Goal: Use online tool/utility: Utilize a website feature to perform a specific function

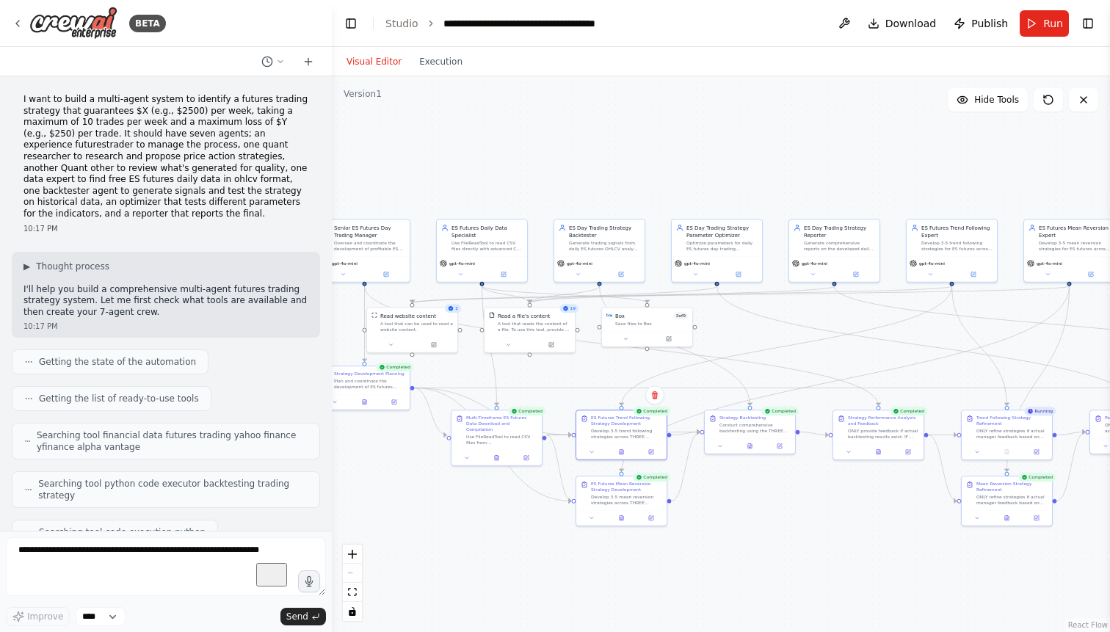
scroll to position [72611, 0]
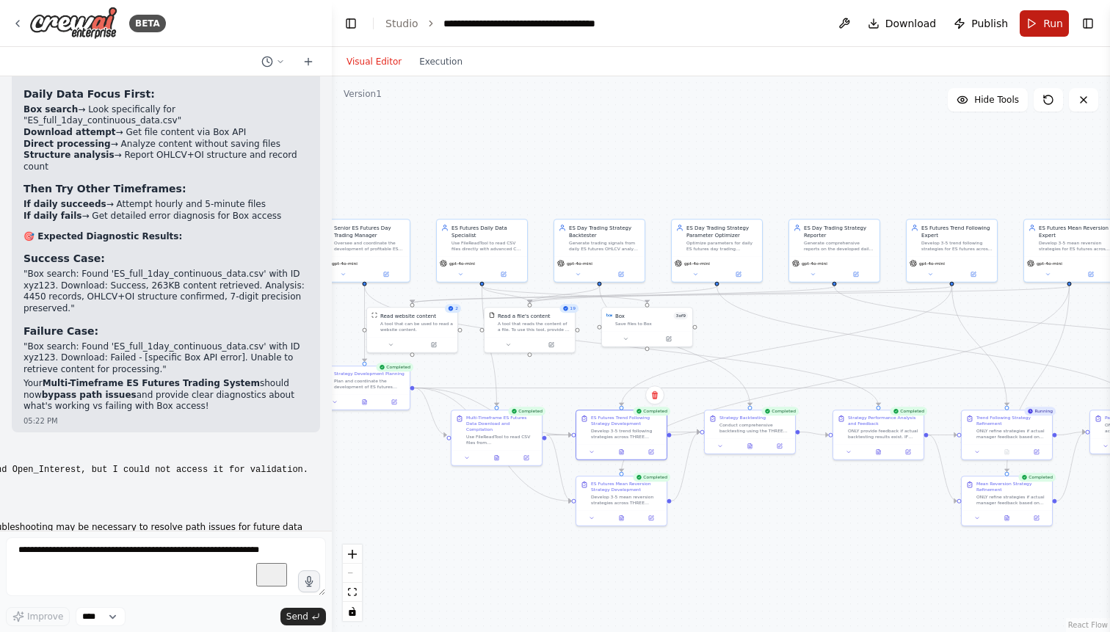
click at [1045, 23] on span "Run" at bounding box center [1054, 23] width 20 height 15
click at [23, 19] on icon at bounding box center [18, 24] width 12 height 12
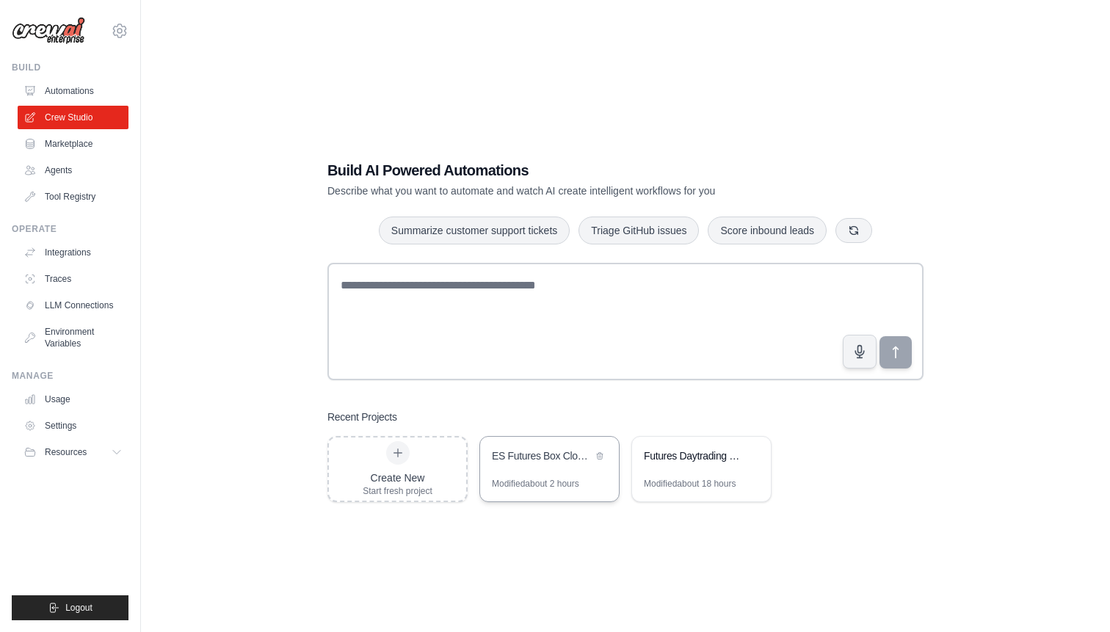
click at [549, 460] on div "ES Futures Box Cloud Trading System" at bounding box center [542, 456] width 101 height 15
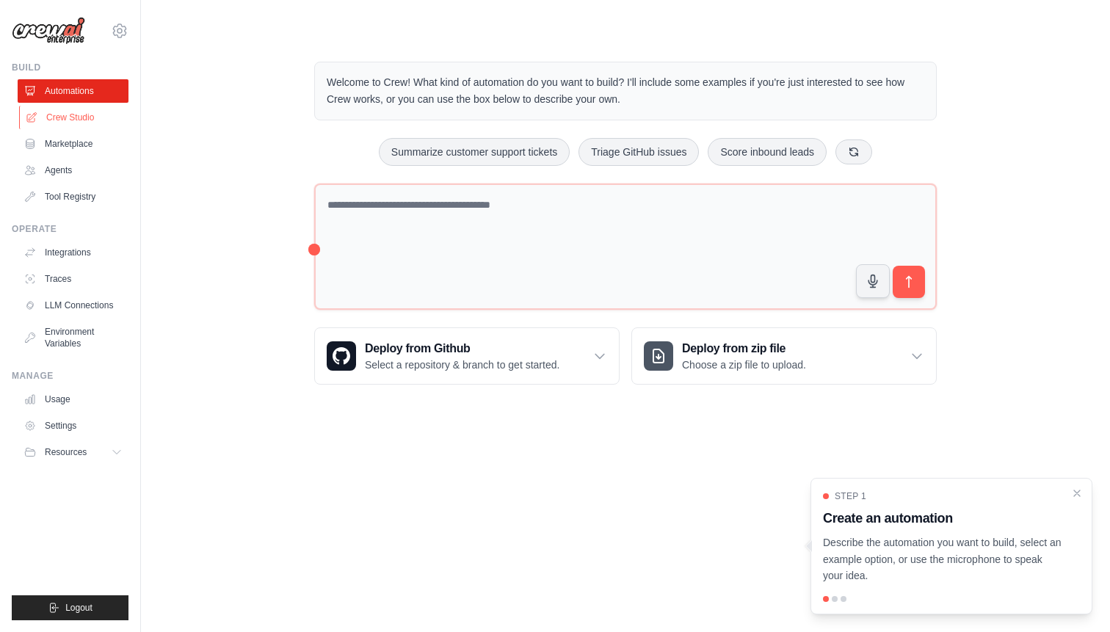
click at [76, 119] on link "Crew Studio" at bounding box center [74, 117] width 111 height 23
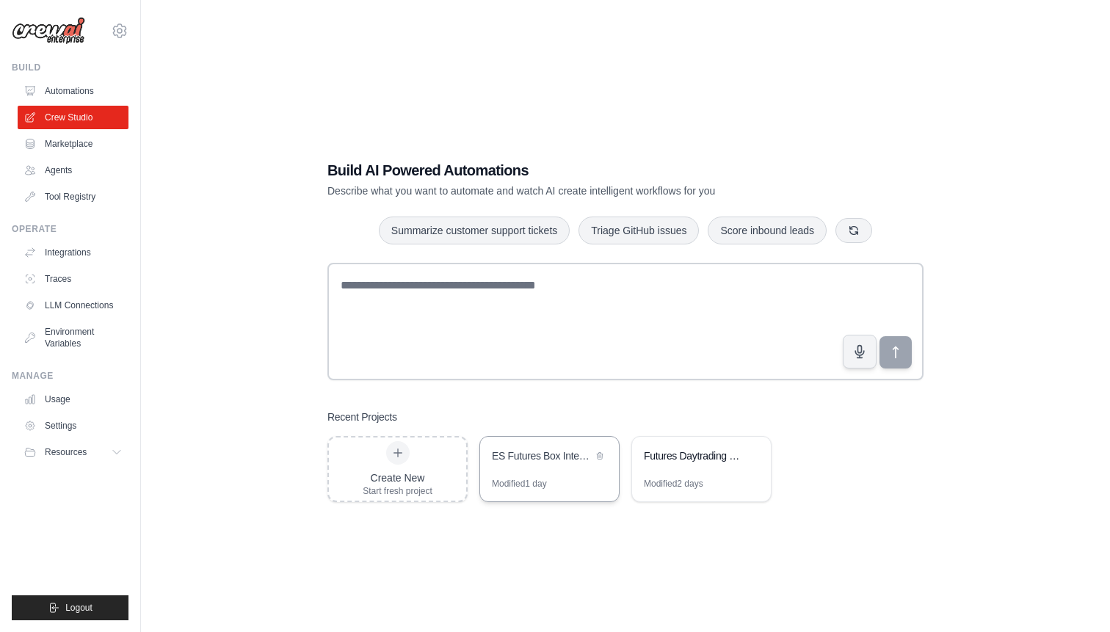
click at [535, 453] on div "ES Futures Box Integration Trading System" at bounding box center [542, 456] width 101 height 15
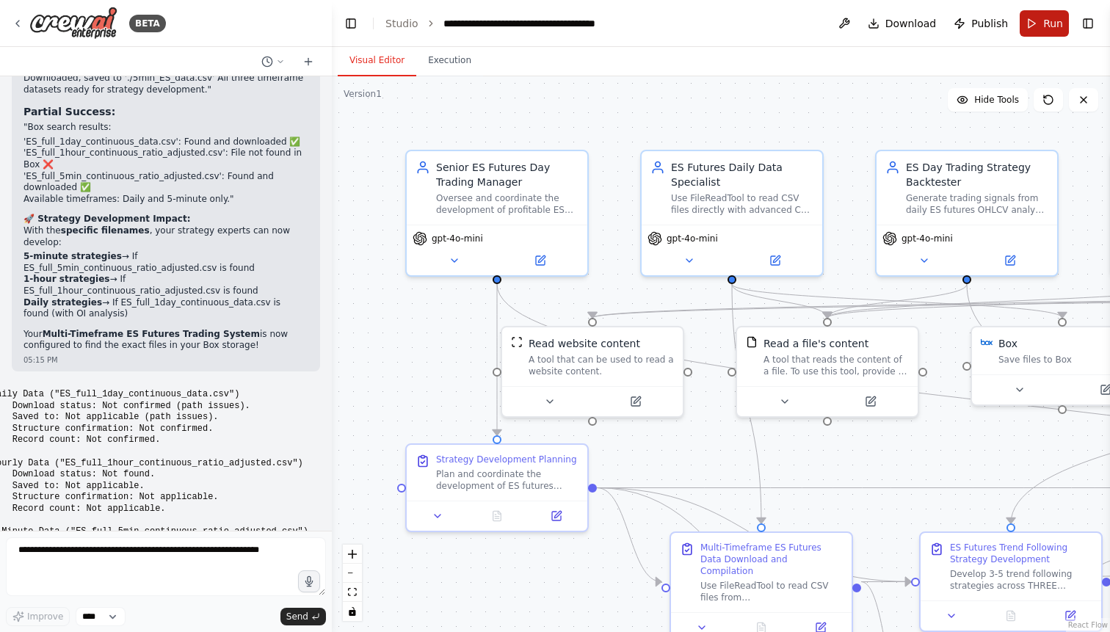
scroll to position [72611, 0]
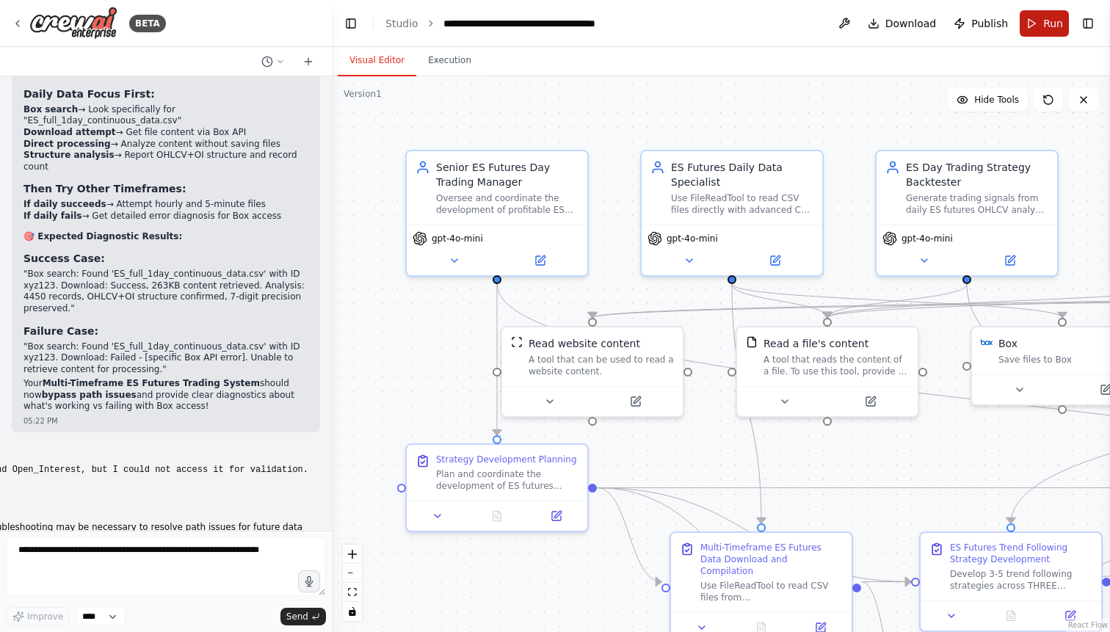
click at [1038, 33] on button "Run" at bounding box center [1044, 23] width 49 height 26
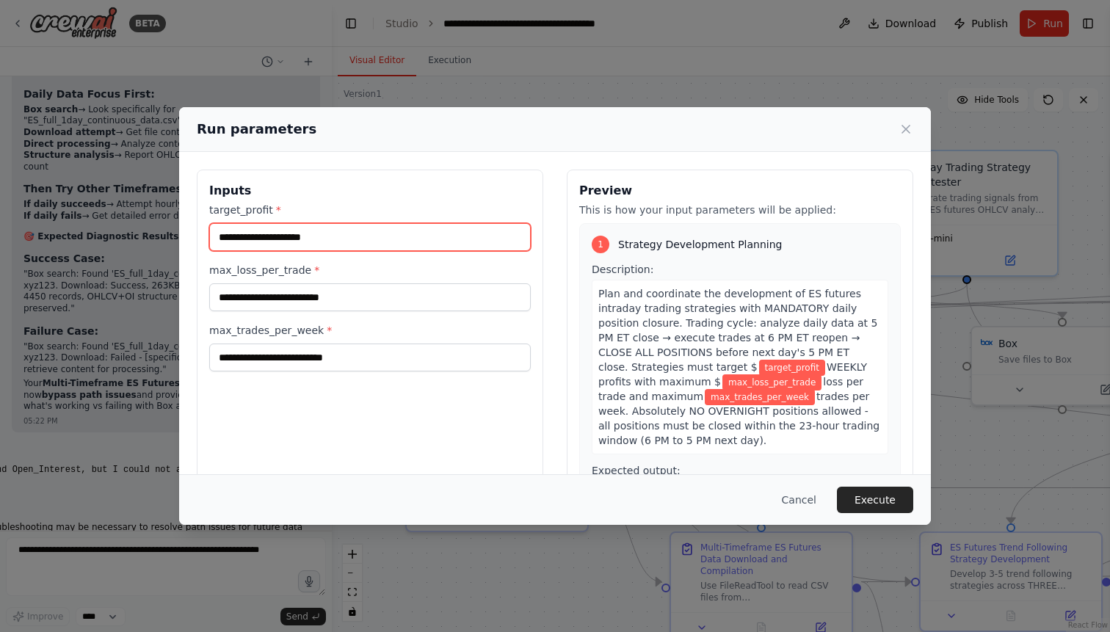
click at [427, 243] on input "target_profit *" at bounding box center [370, 237] width 322 height 28
type input "****"
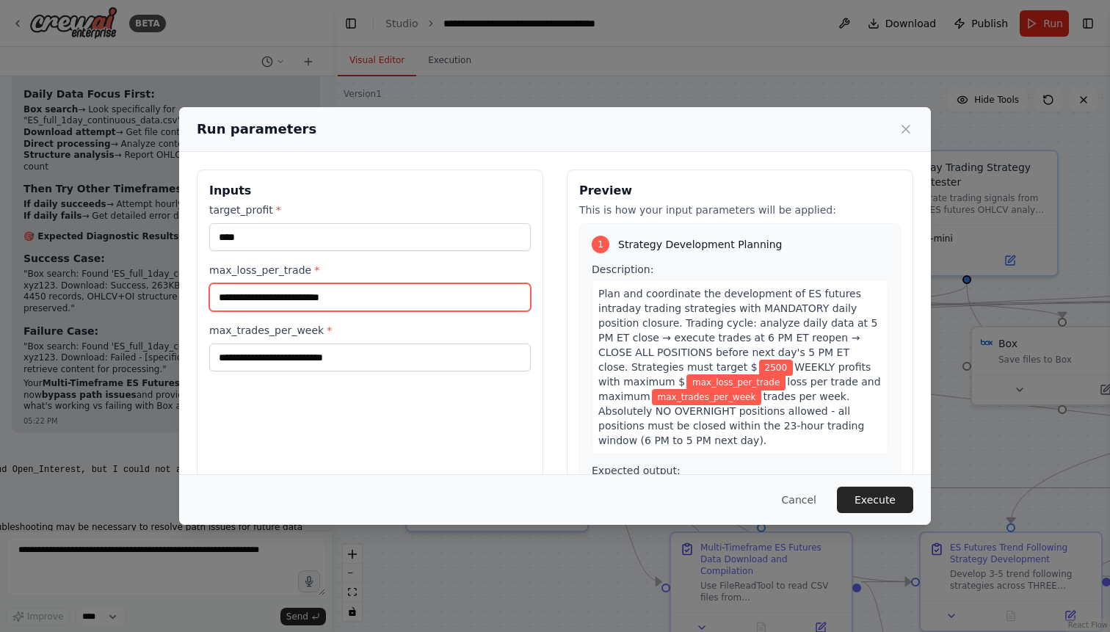
click at [361, 305] on input "max_loss_per_trade *" at bounding box center [370, 297] width 322 height 28
type input "***"
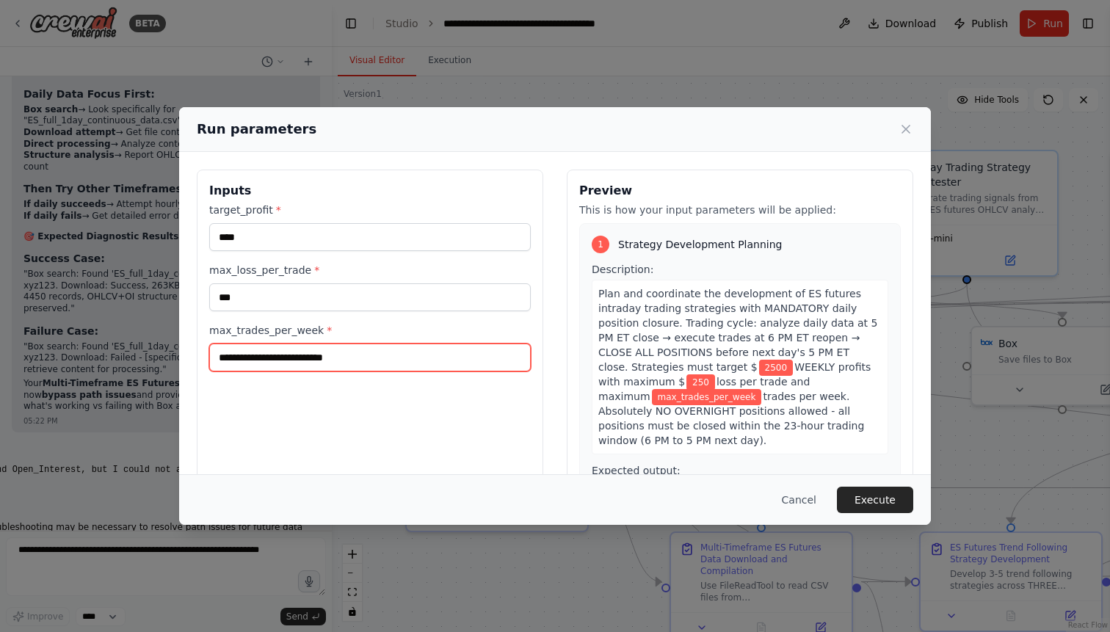
click at [297, 361] on input "max_trades_per_week *" at bounding box center [370, 358] width 322 height 28
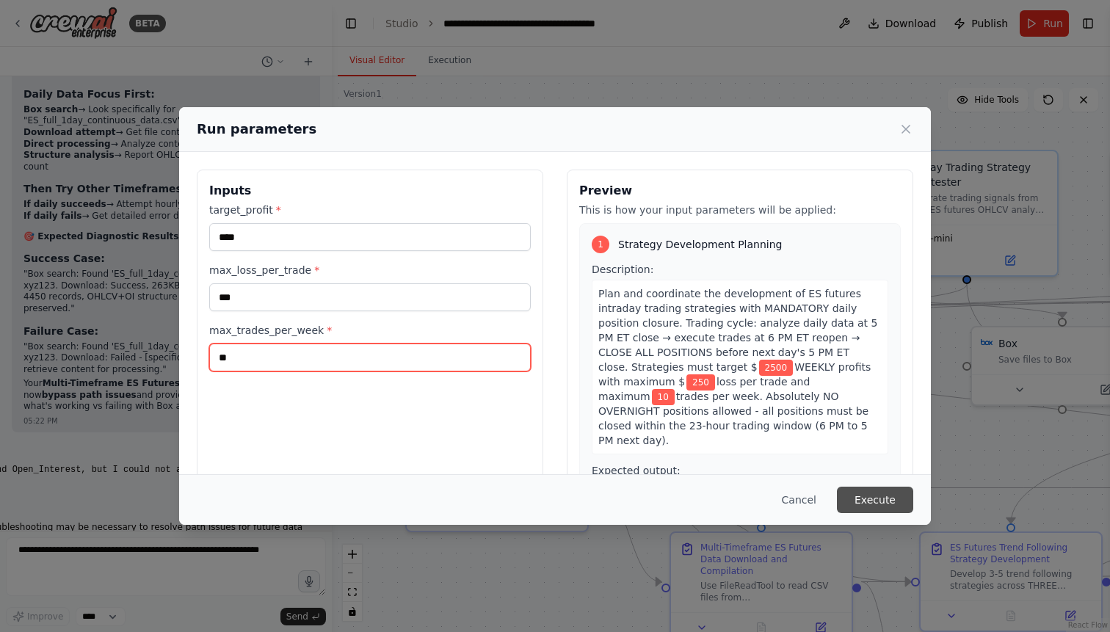
type input "**"
click at [872, 497] on button "Execute" at bounding box center [875, 500] width 76 height 26
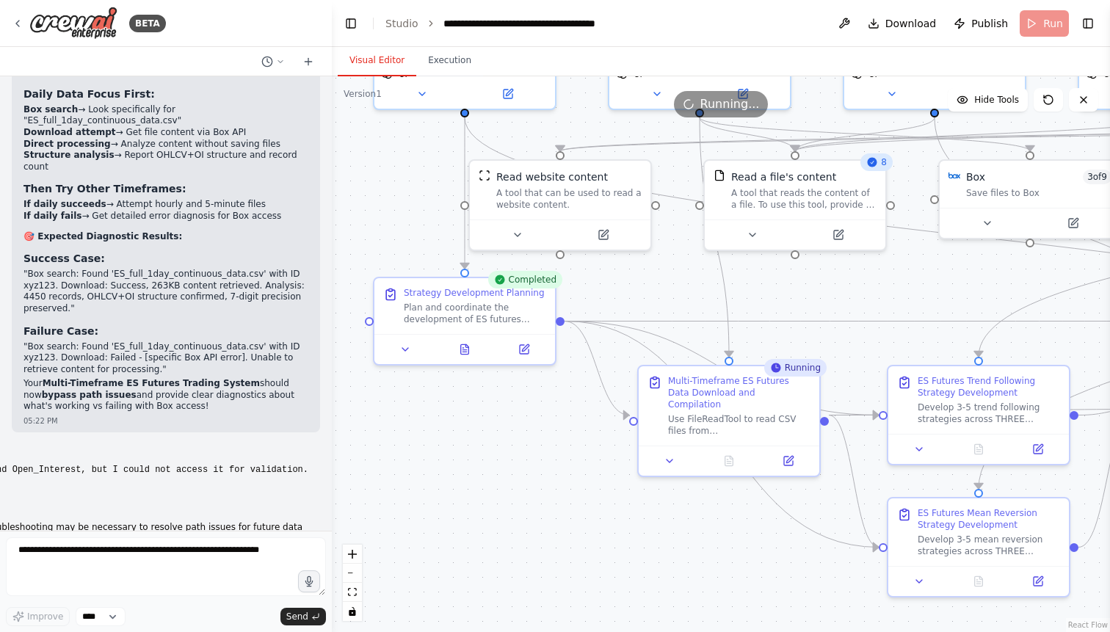
drag, startPoint x: 436, startPoint y: 416, endPoint x: 402, endPoint y: 241, distance: 178.2
click at [402, 241] on div ".deletable-edge-delete-btn { width: 20px; height: 20px; border: 0px solid #ffff…" at bounding box center [721, 354] width 778 height 556
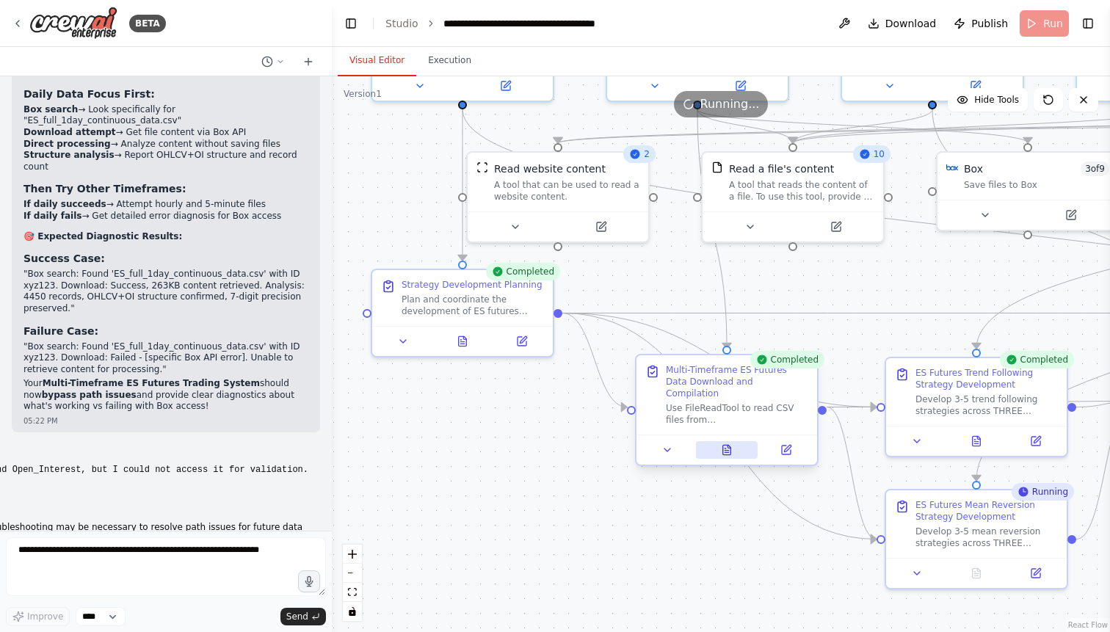
click at [719, 441] on button at bounding box center [727, 450] width 62 height 18
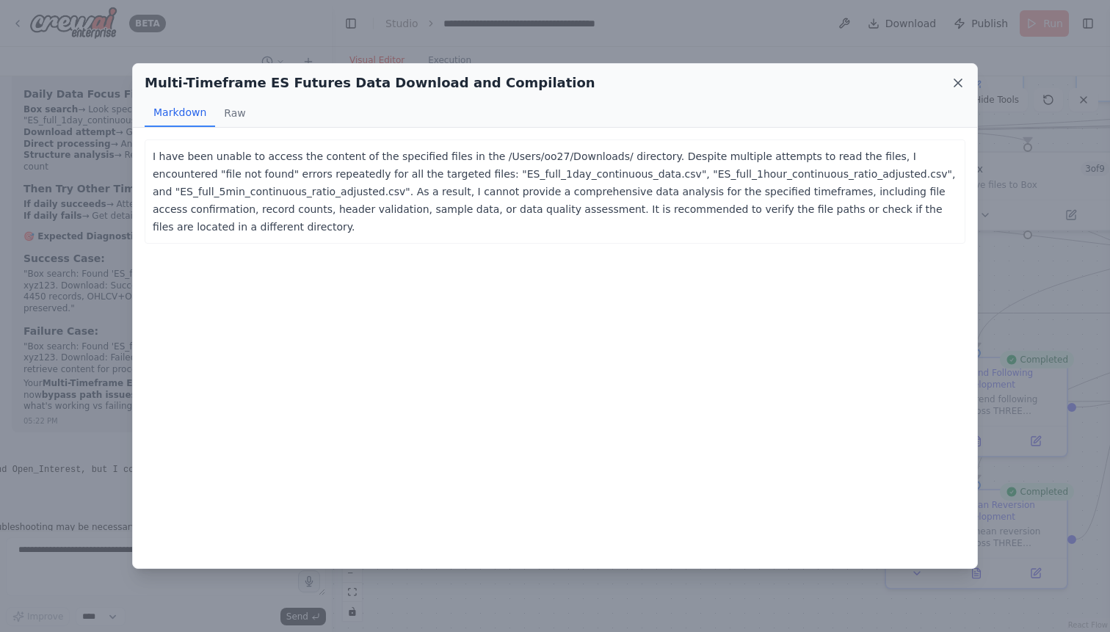
click at [960, 88] on icon at bounding box center [958, 83] width 15 height 15
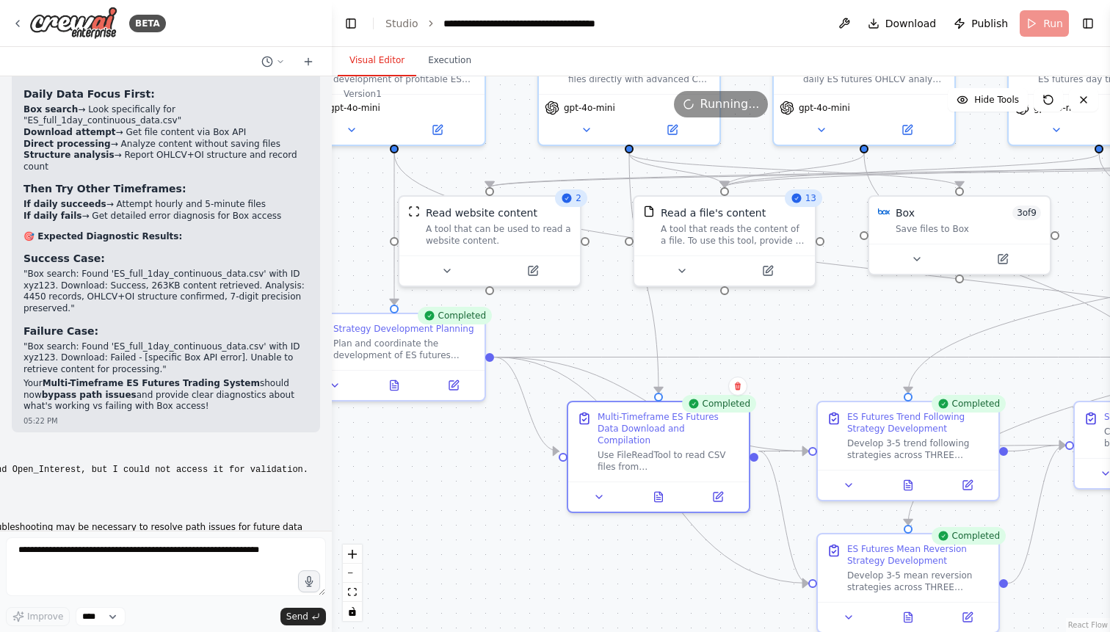
drag, startPoint x: 897, startPoint y: 301, endPoint x: 842, endPoint y: 343, distance: 69.8
click at [842, 343] on div ".deletable-edge-delete-btn { width: 20px; height: 20px; border: 0px solid #ffff…" at bounding box center [721, 354] width 778 height 556
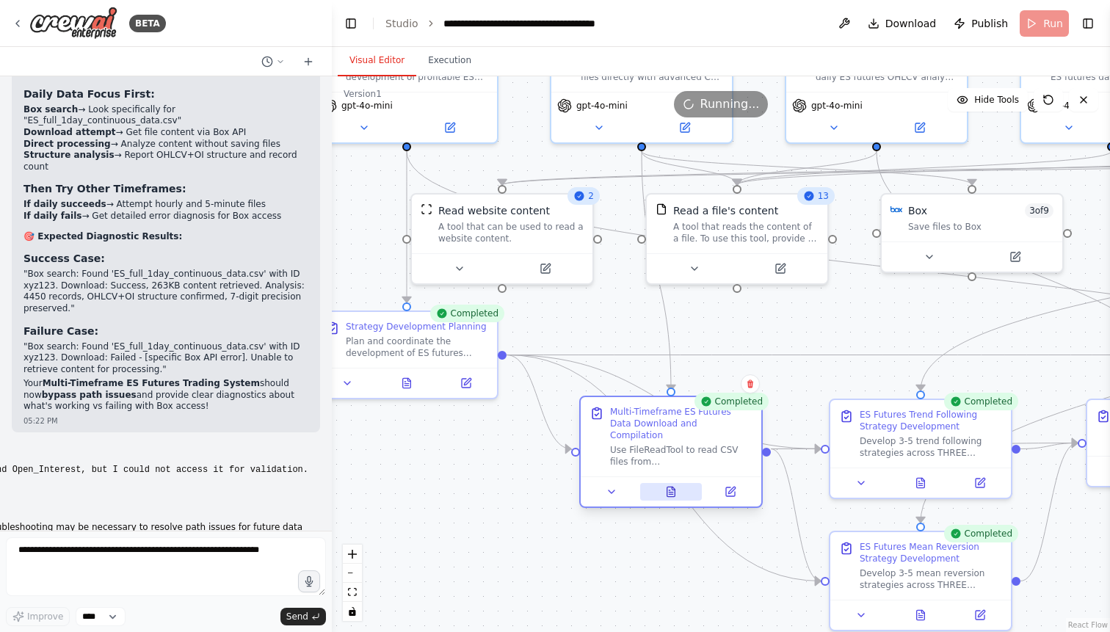
click at [675, 488] on button at bounding box center [671, 492] width 62 height 18
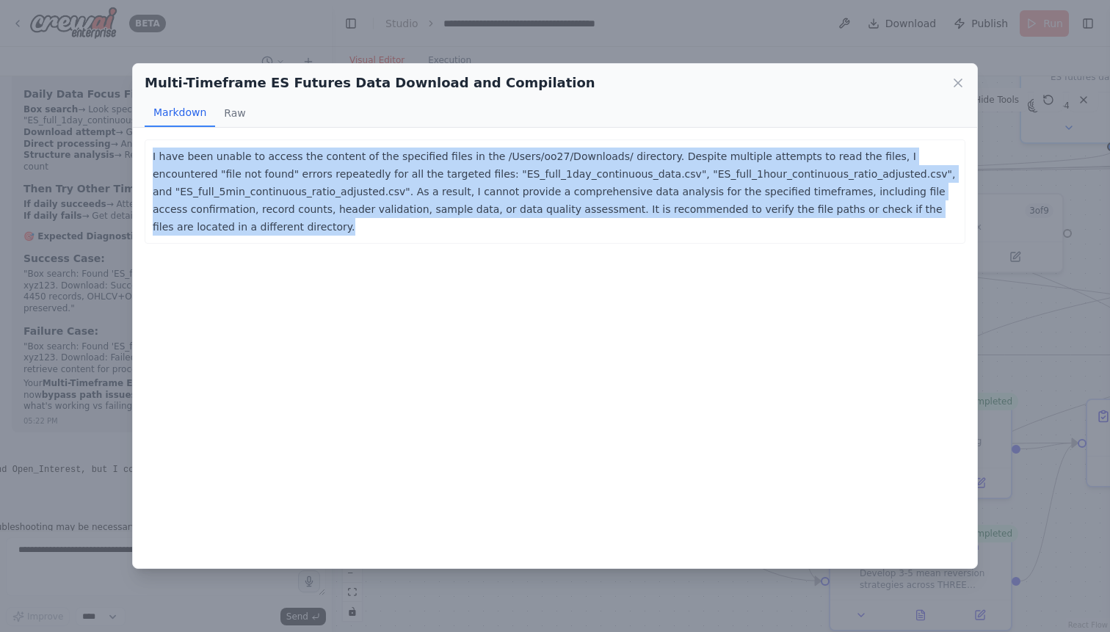
drag, startPoint x: 246, startPoint y: 230, endPoint x: 149, endPoint y: 153, distance: 123.4
click at [149, 153] on div "I have been unable to access the content of the specified files in the /Users/o…" at bounding box center [555, 192] width 821 height 104
copy p "I have been unable to access the content of the specified files in the /Users/o…"
click at [959, 82] on icon at bounding box center [958, 82] width 7 height 7
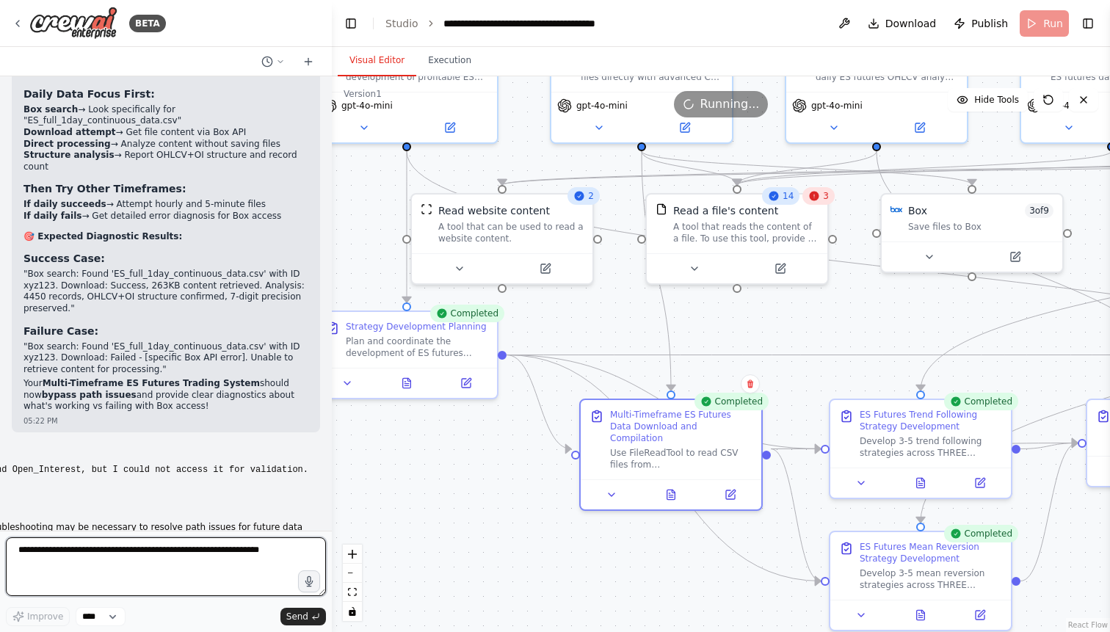
click at [42, 555] on textarea at bounding box center [166, 567] width 320 height 59
paste textarea "**********"
type textarea "**********"
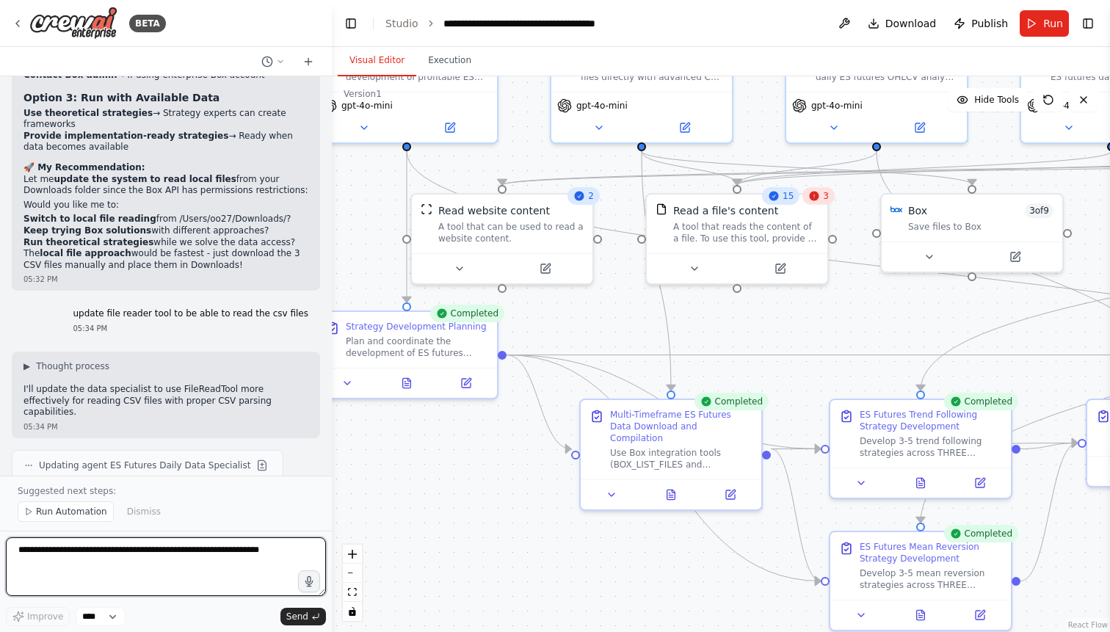
scroll to position [73476, 0]
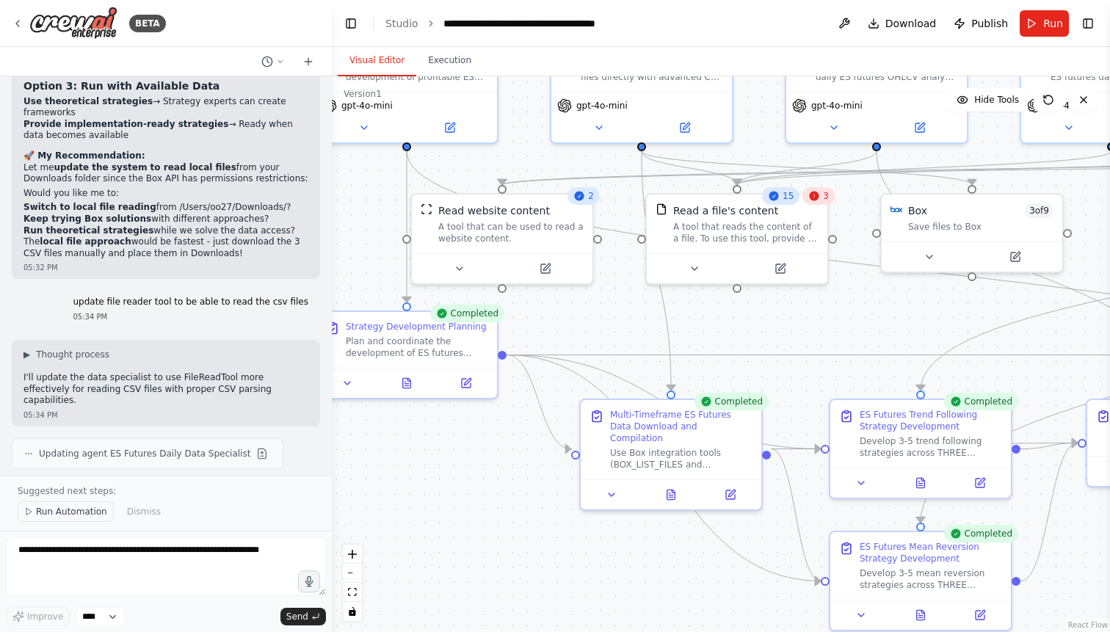
click at [76, 513] on span "Run Automation" at bounding box center [71, 512] width 71 height 12
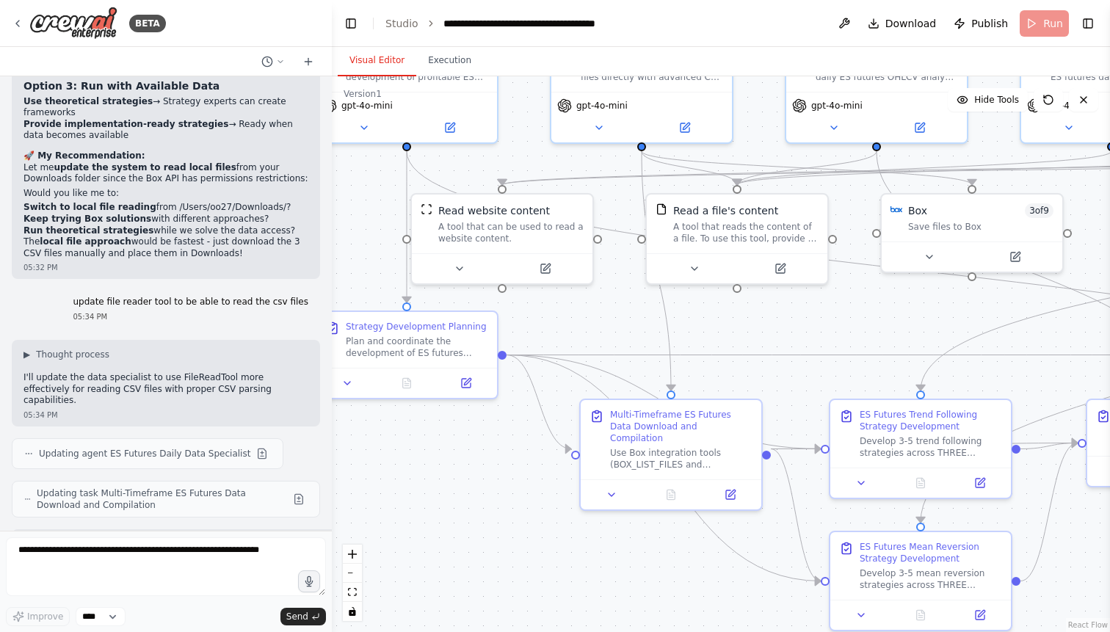
scroll to position [73421, 0]
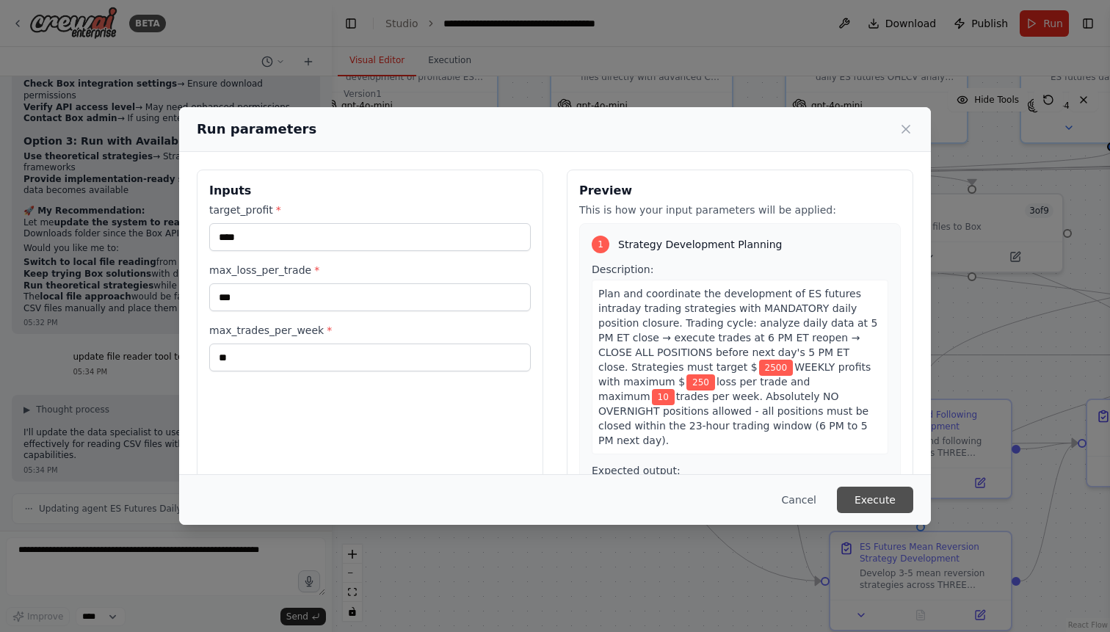
click at [894, 510] on button "Execute" at bounding box center [875, 500] width 76 height 26
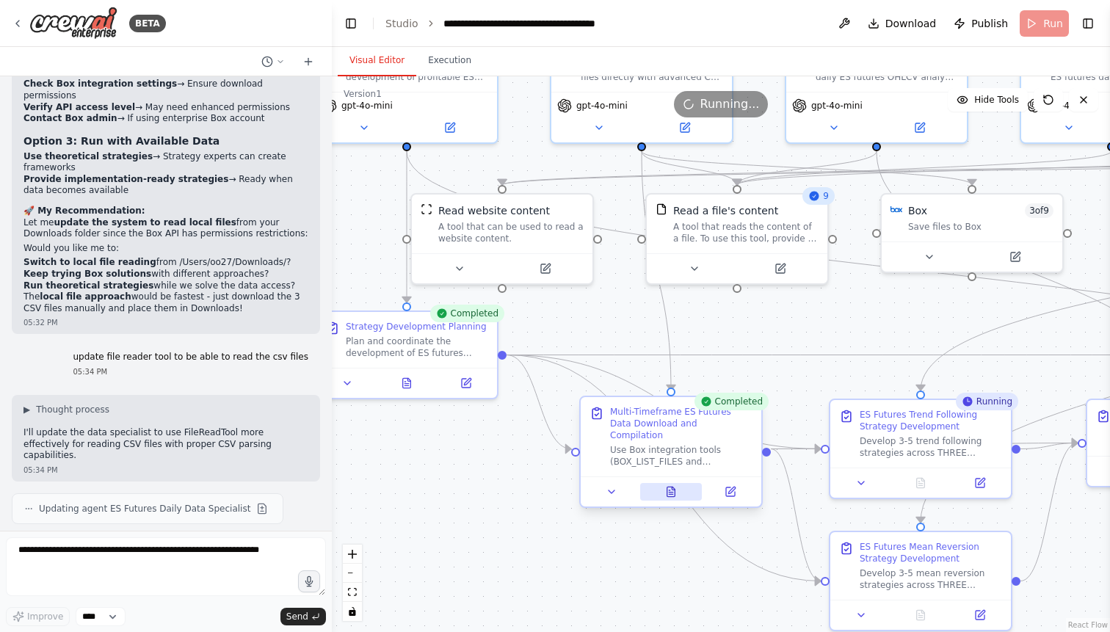
click at [670, 487] on icon at bounding box center [672, 492] width 8 height 10
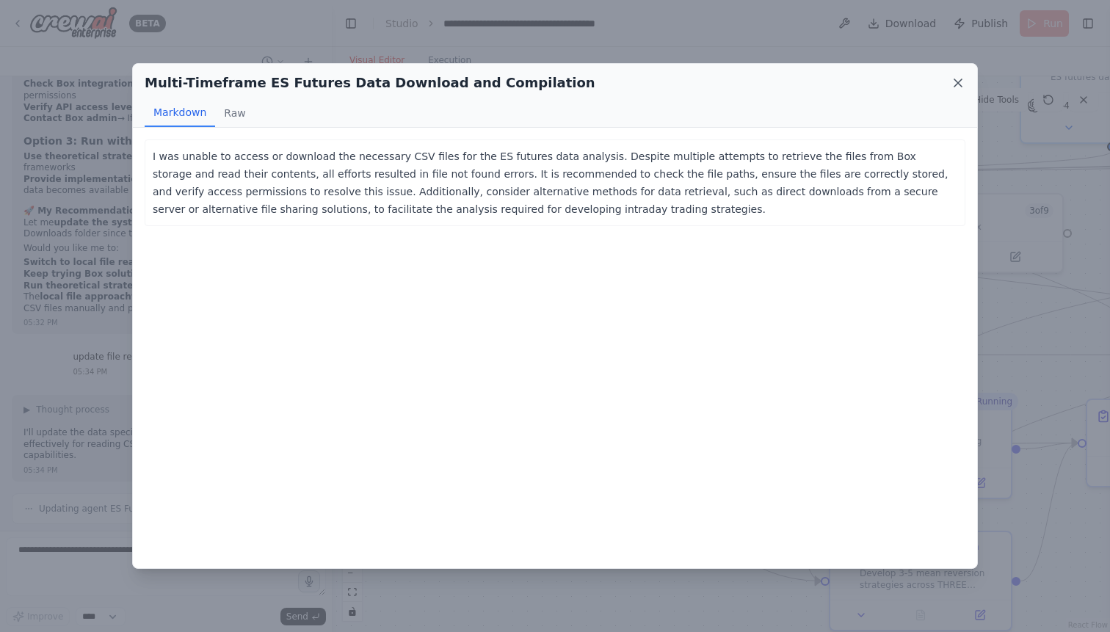
click at [958, 83] on icon at bounding box center [958, 82] width 7 height 7
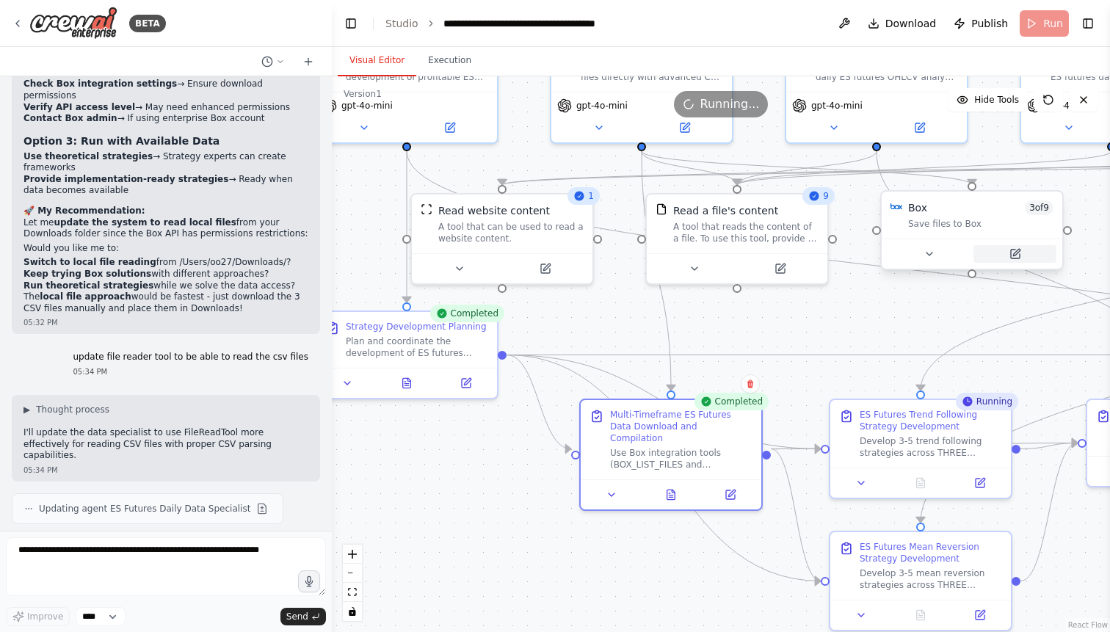
click at [1014, 255] on icon at bounding box center [1016, 252] width 7 height 7
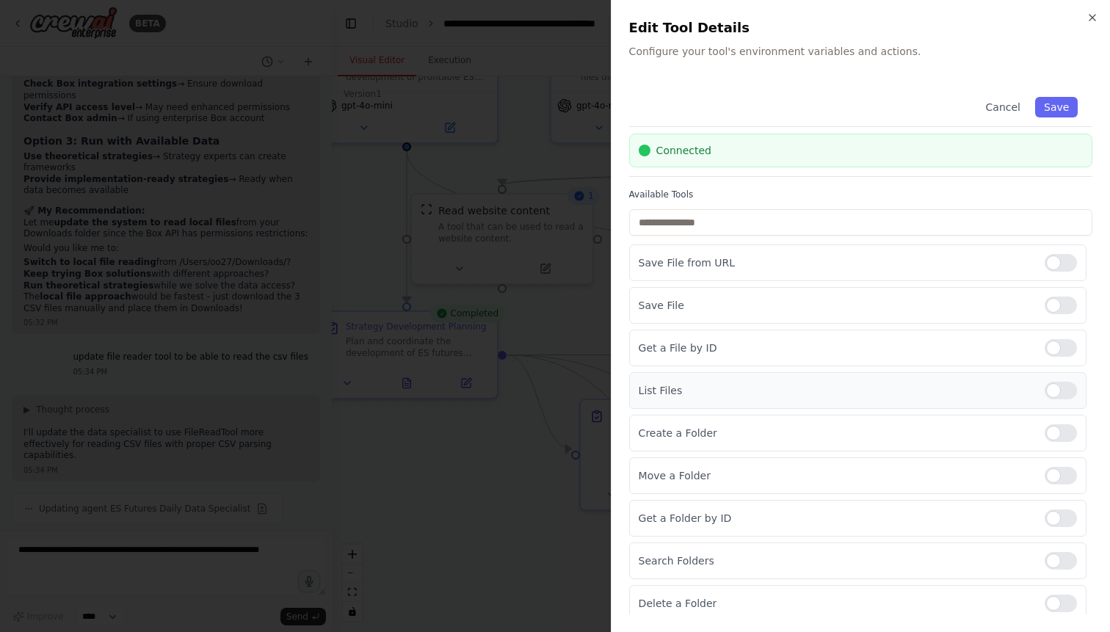
scroll to position [51, 0]
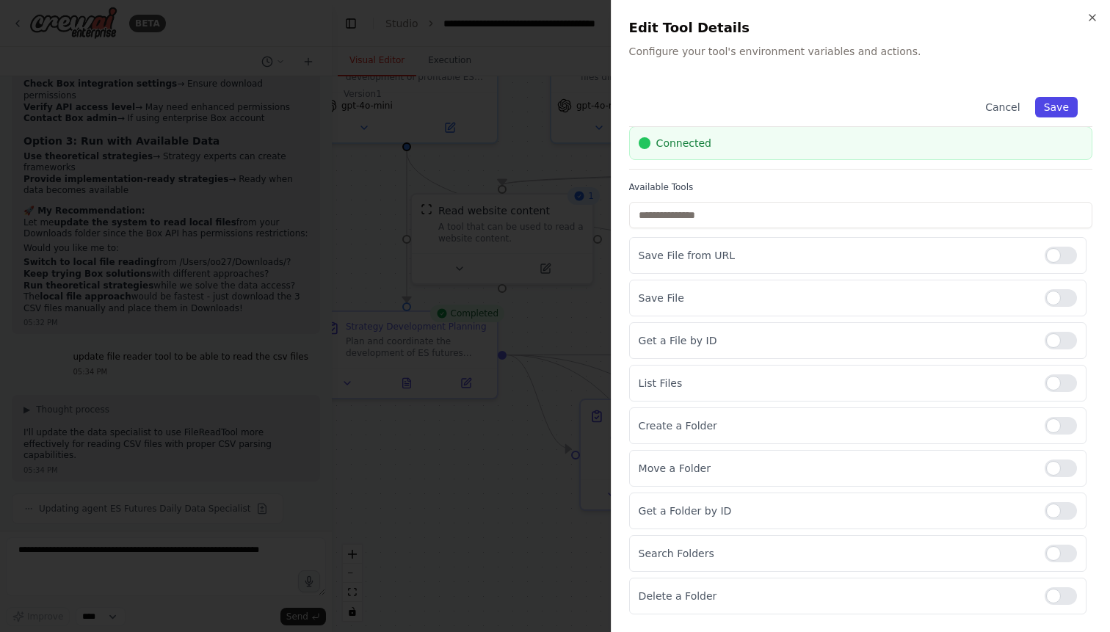
click at [1047, 99] on button "Save" at bounding box center [1056, 107] width 43 height 21
